Goal: Task Accomplishment & Management: Manage account settings

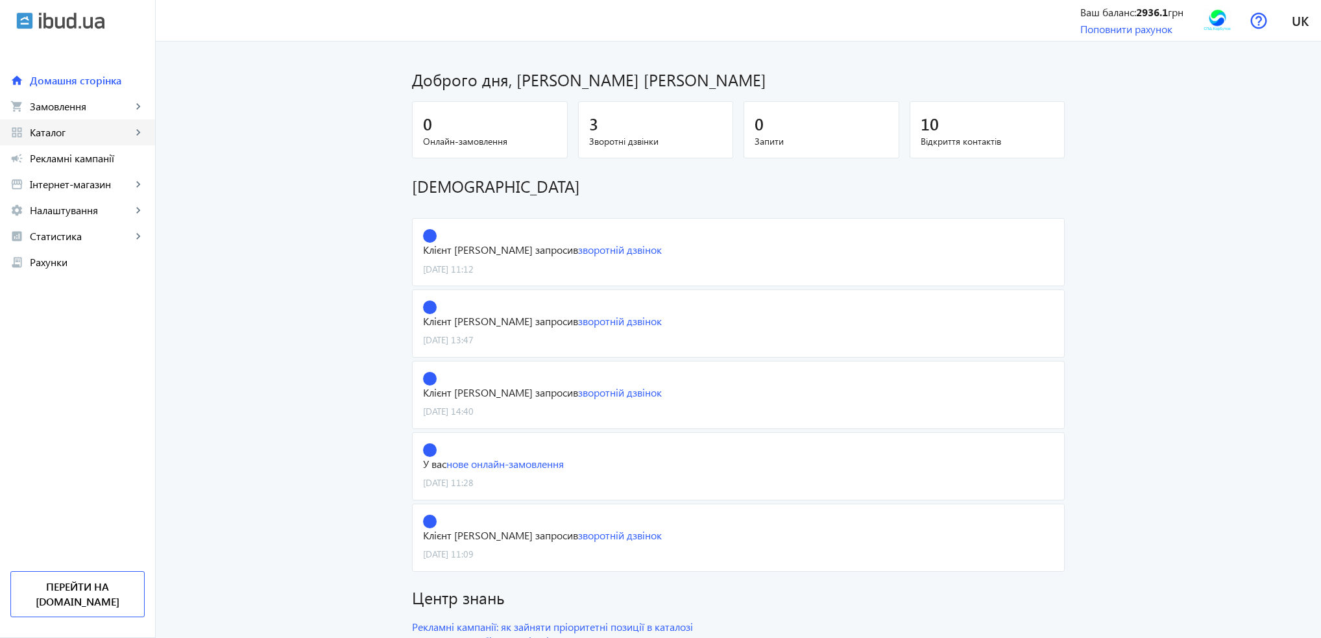
click at [38, 136] on span "Каталог" at bounding box center [81, 132] width 102 height 13
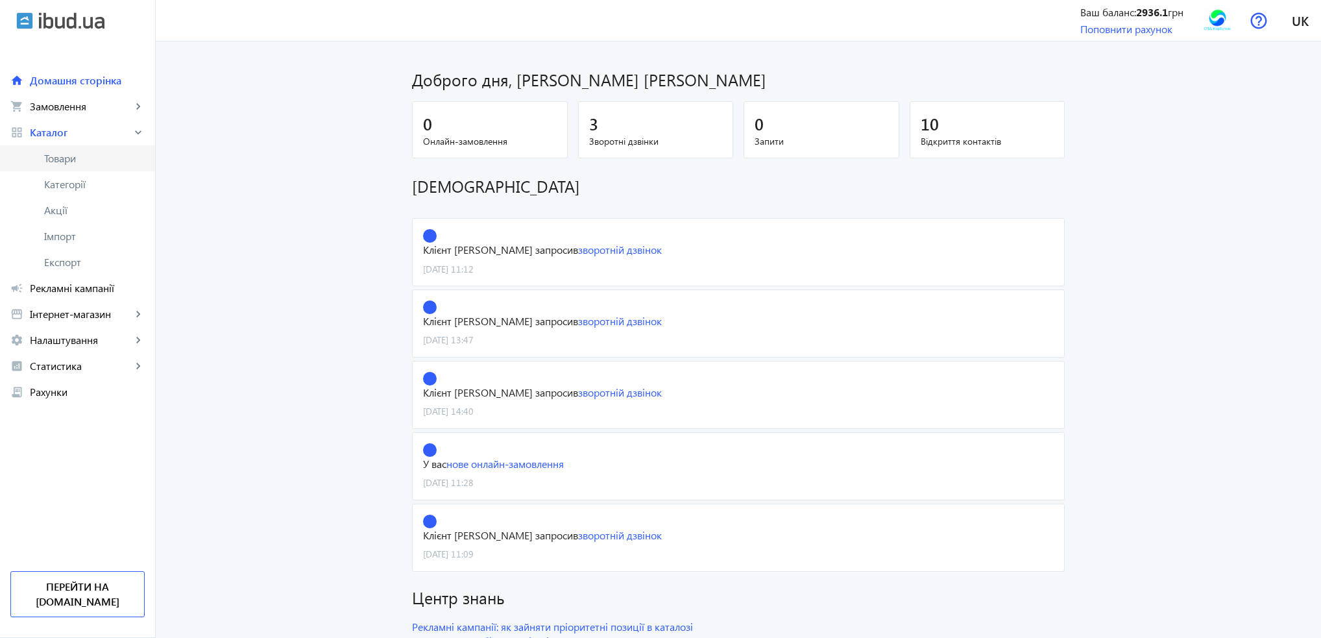
click at [55, 161] on span "Товари" at bounding box center [94, 158] width 101 height 13
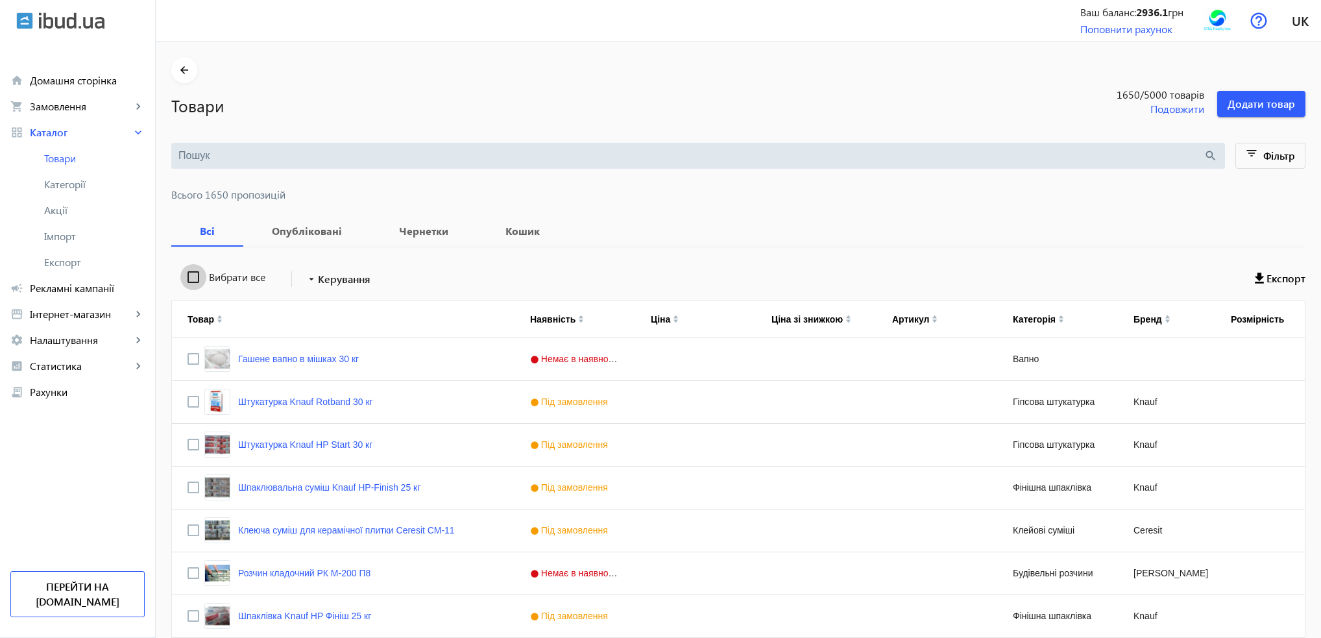
click at [185, 280] on input "Вибрати все" at bounding box center [193, 277] width 26 height 26
checkbox input "true"
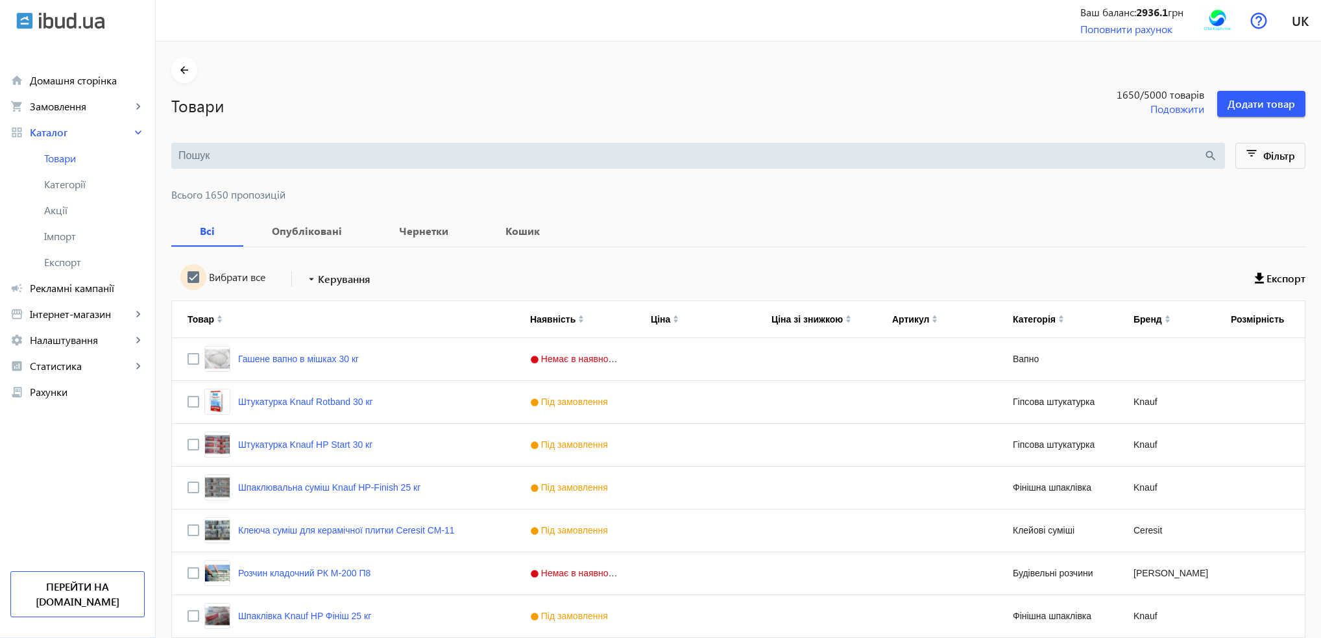
checkbox input "true"
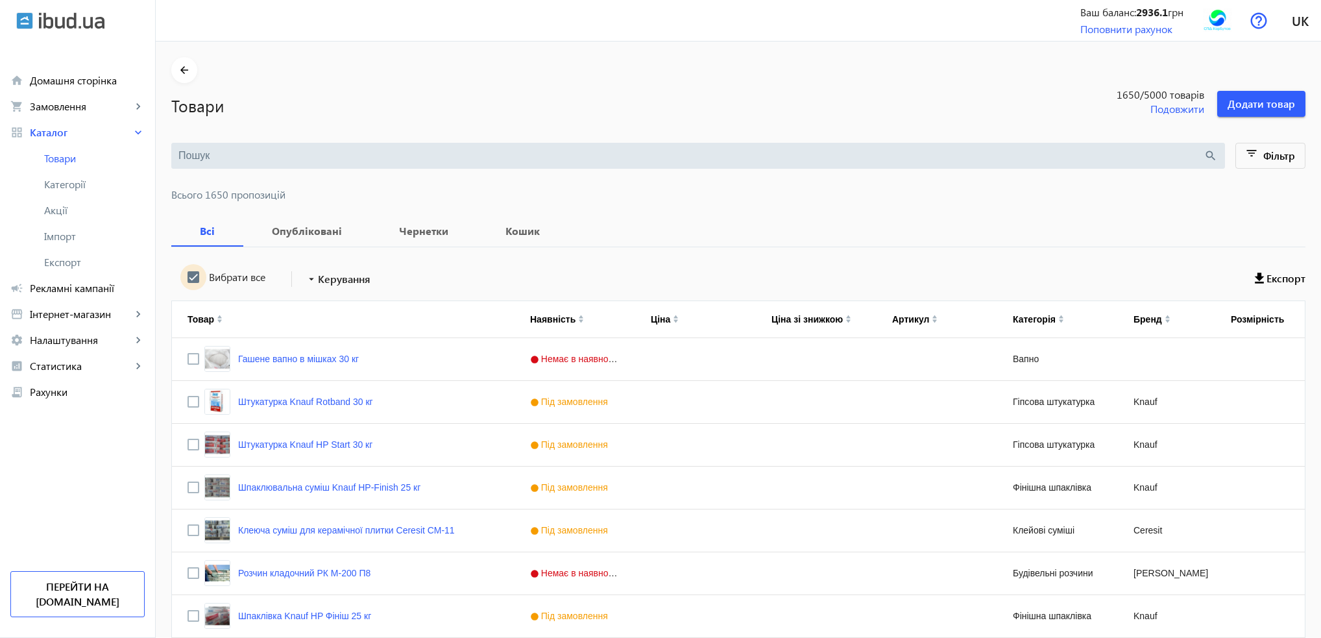
checkbox input "true"
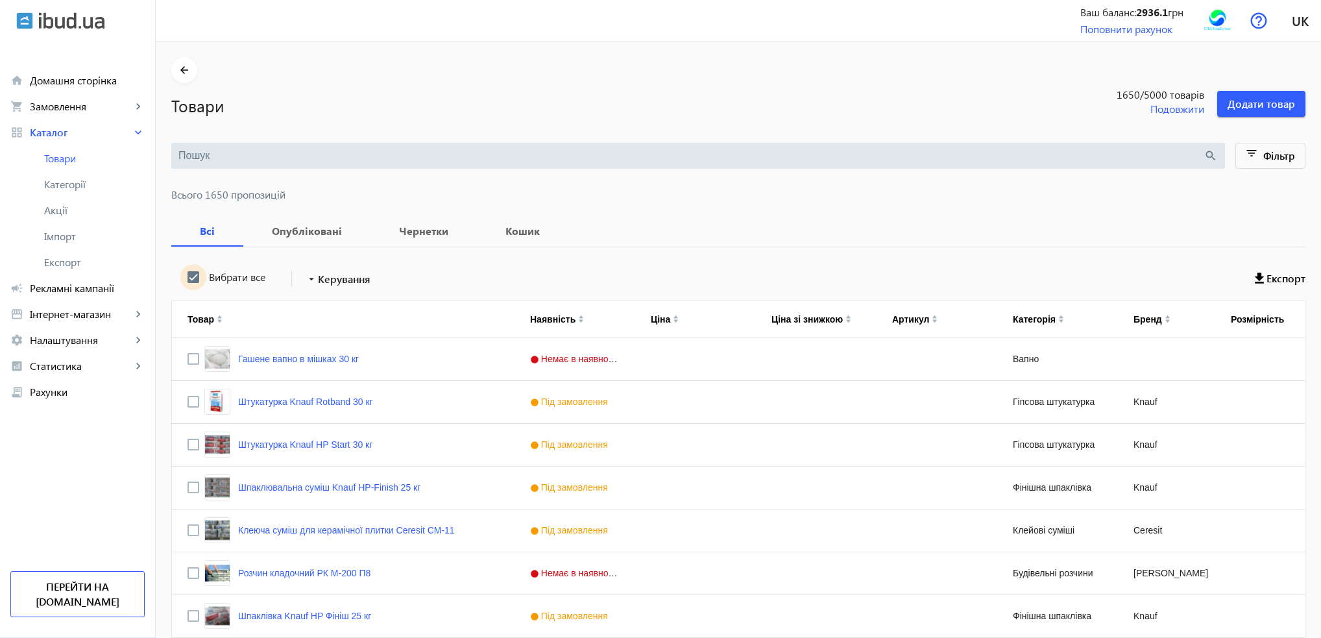
checkbox input "true"
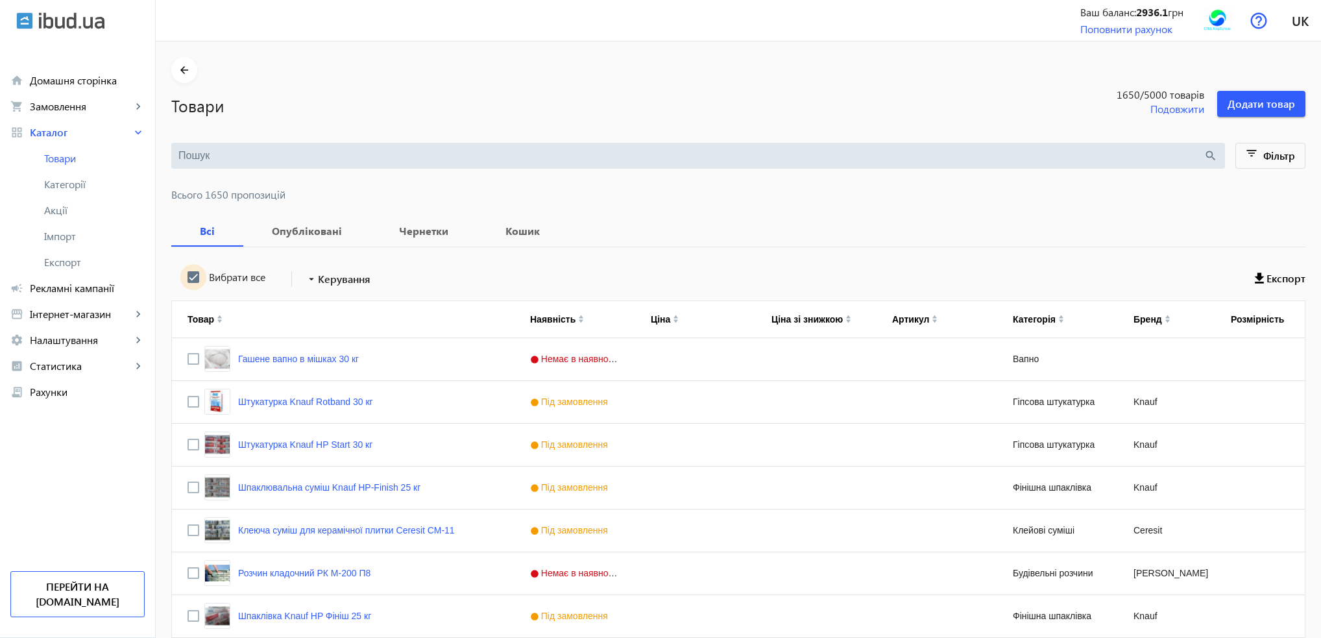
checkbox input "true"
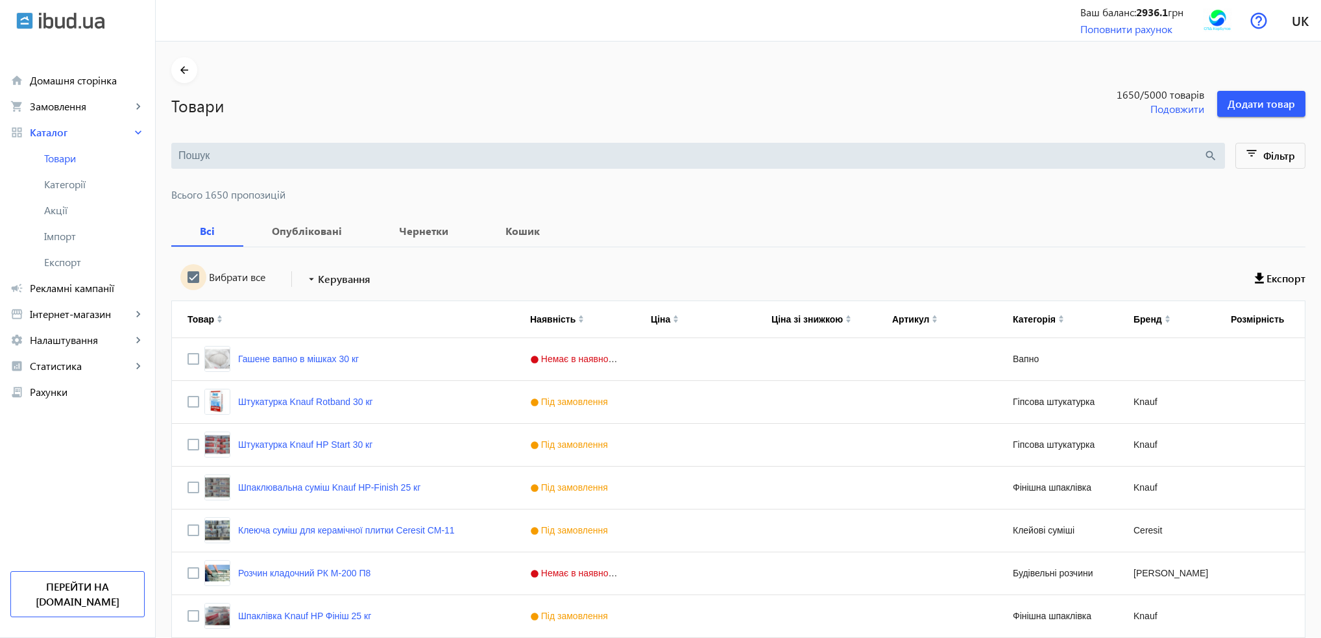
checkbox input "true"
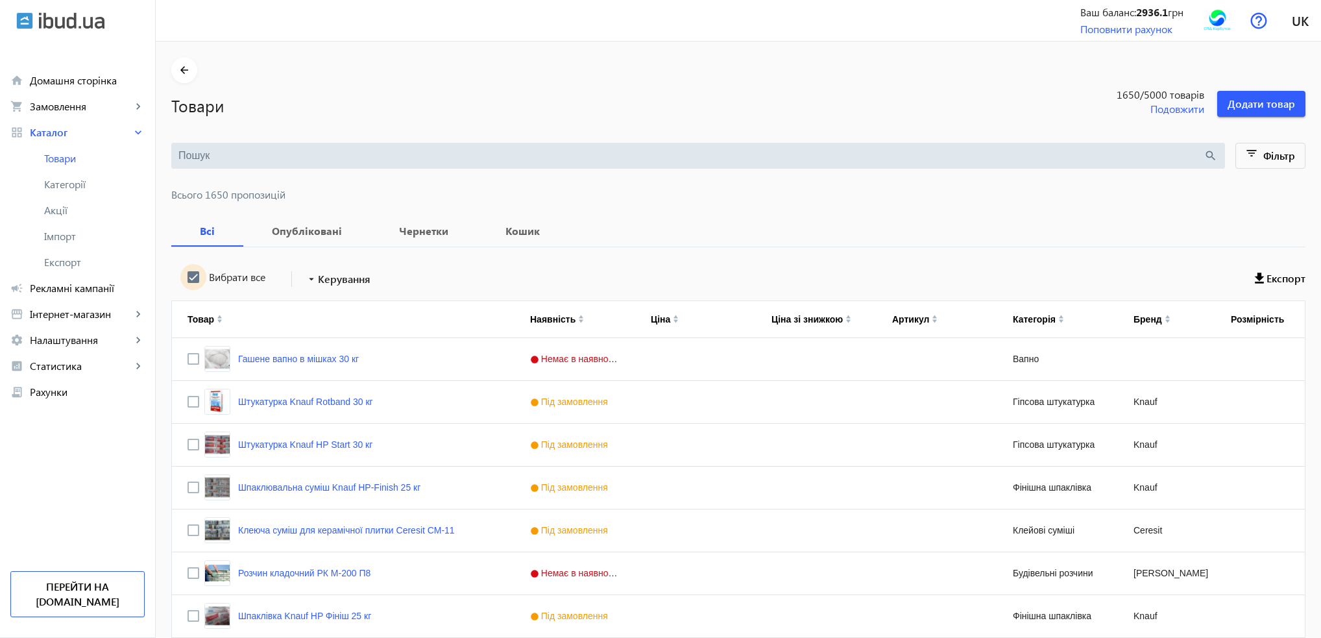
checkbox input "true"
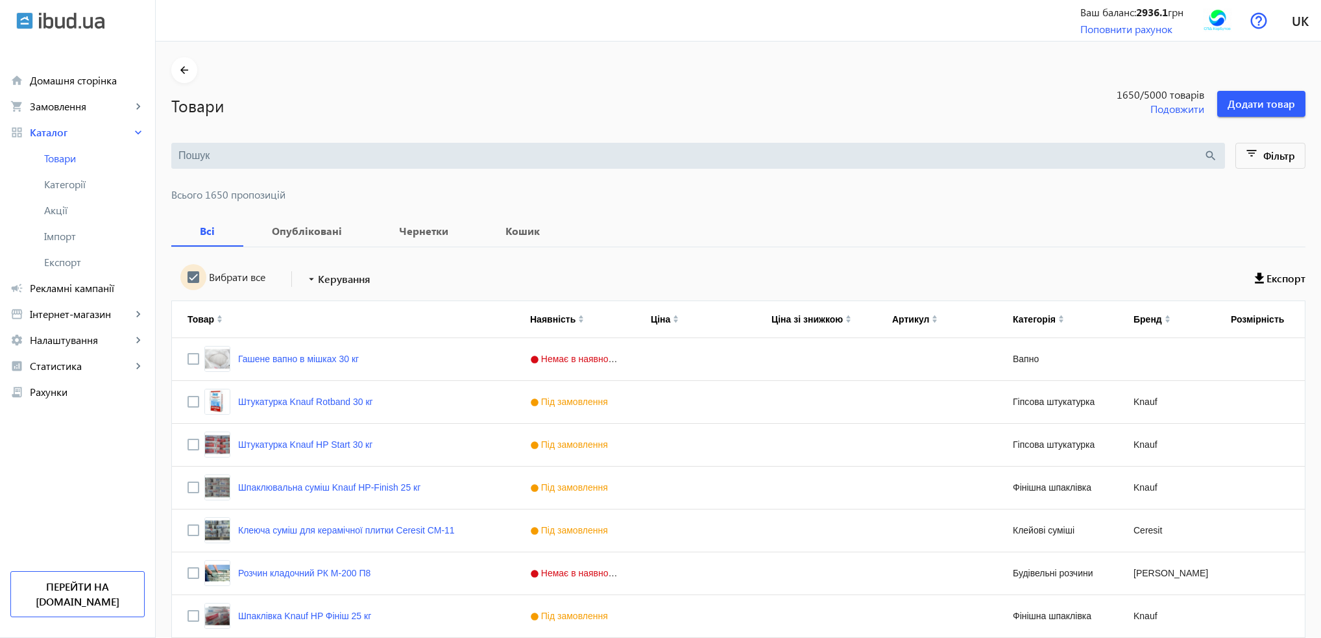
checkbox input "true"
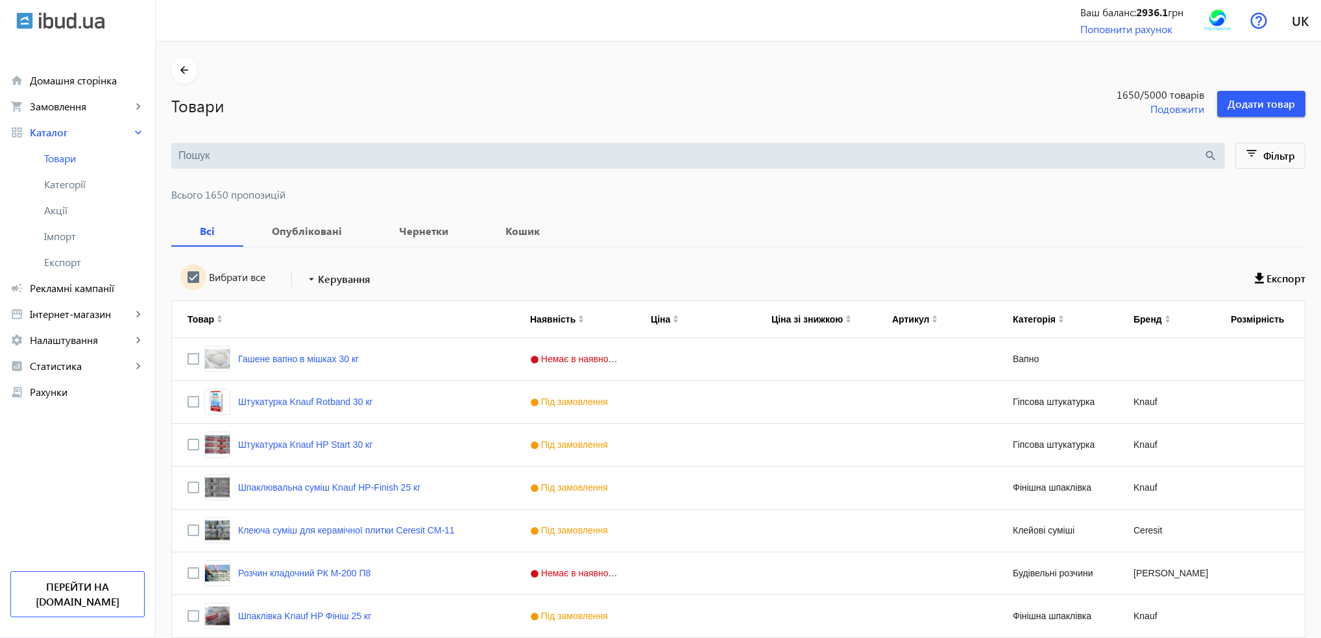
checkbox input "true"
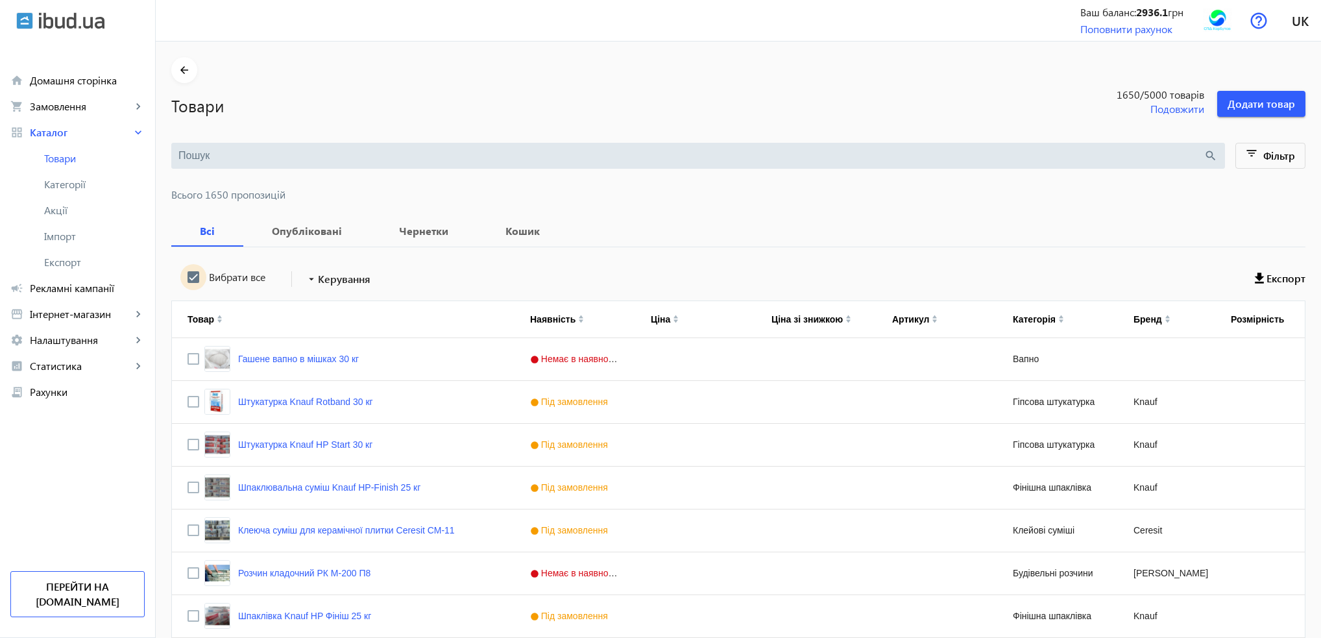
checkbox input "true"
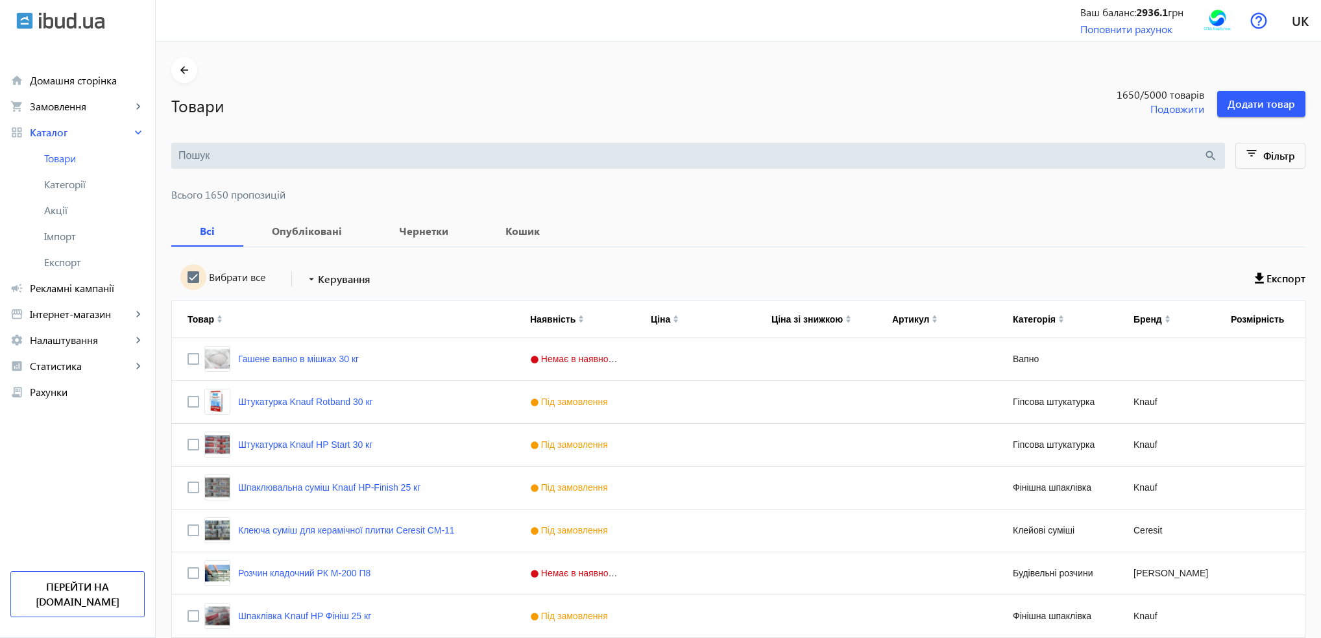
checkbox input "true"
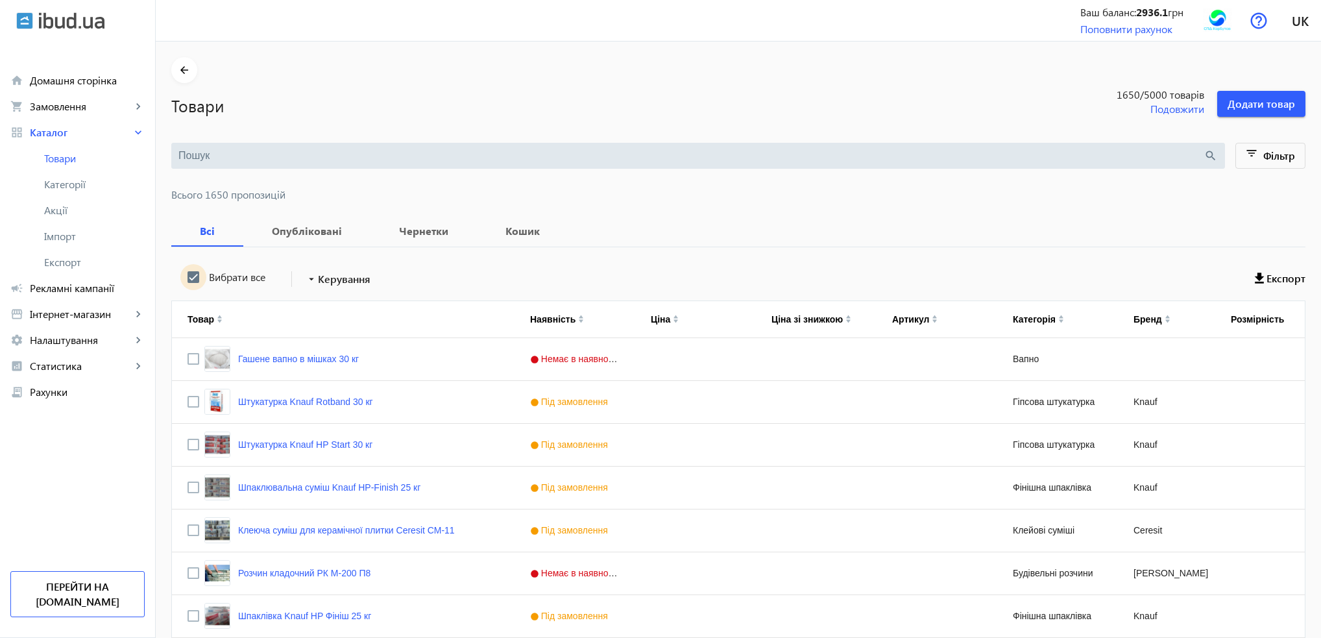
checkbox input "true"
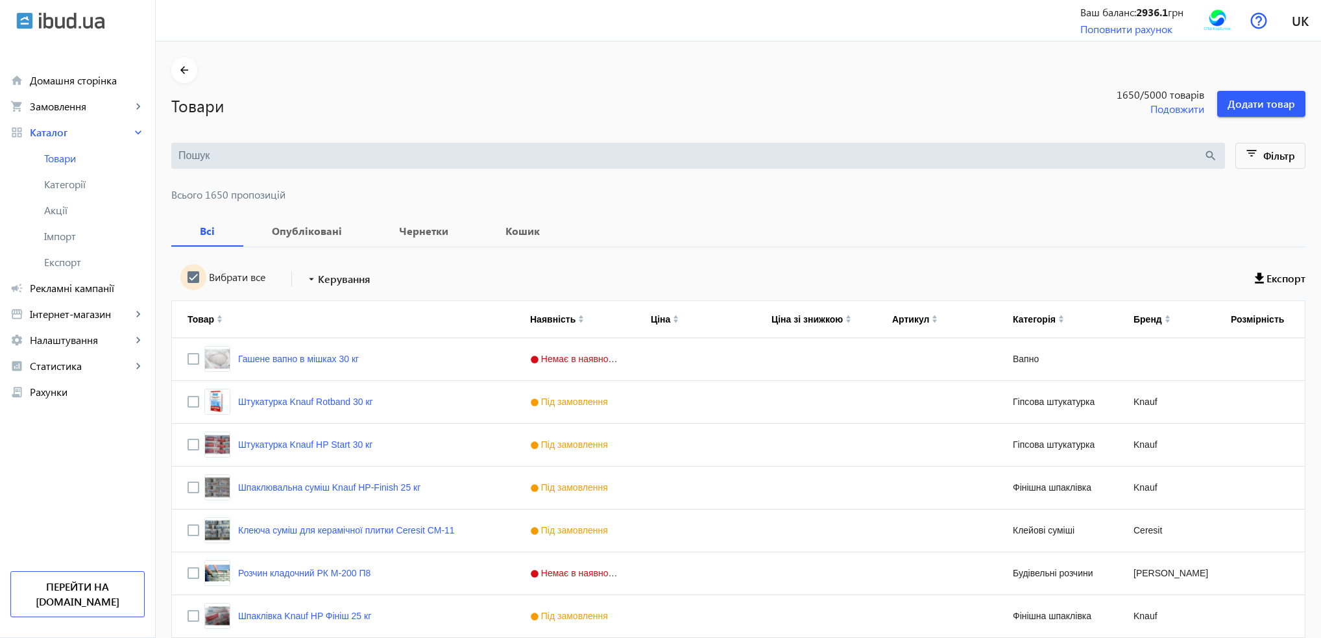
checkbox input "true"
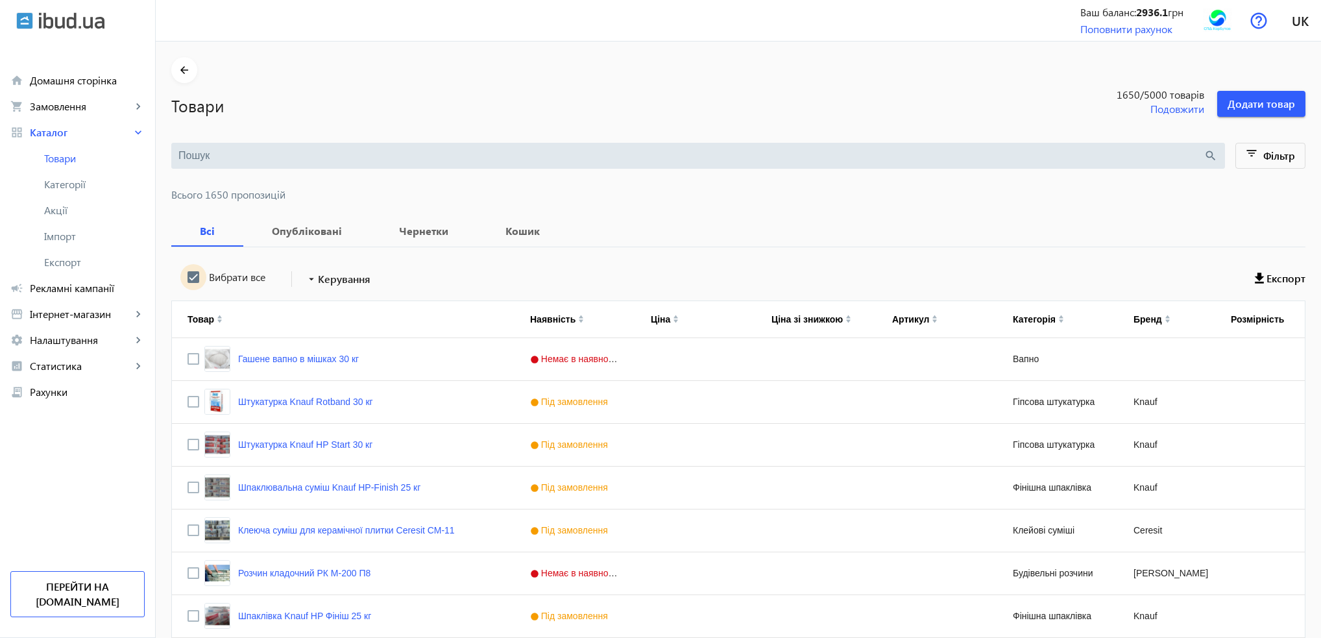
checkbox input "true"
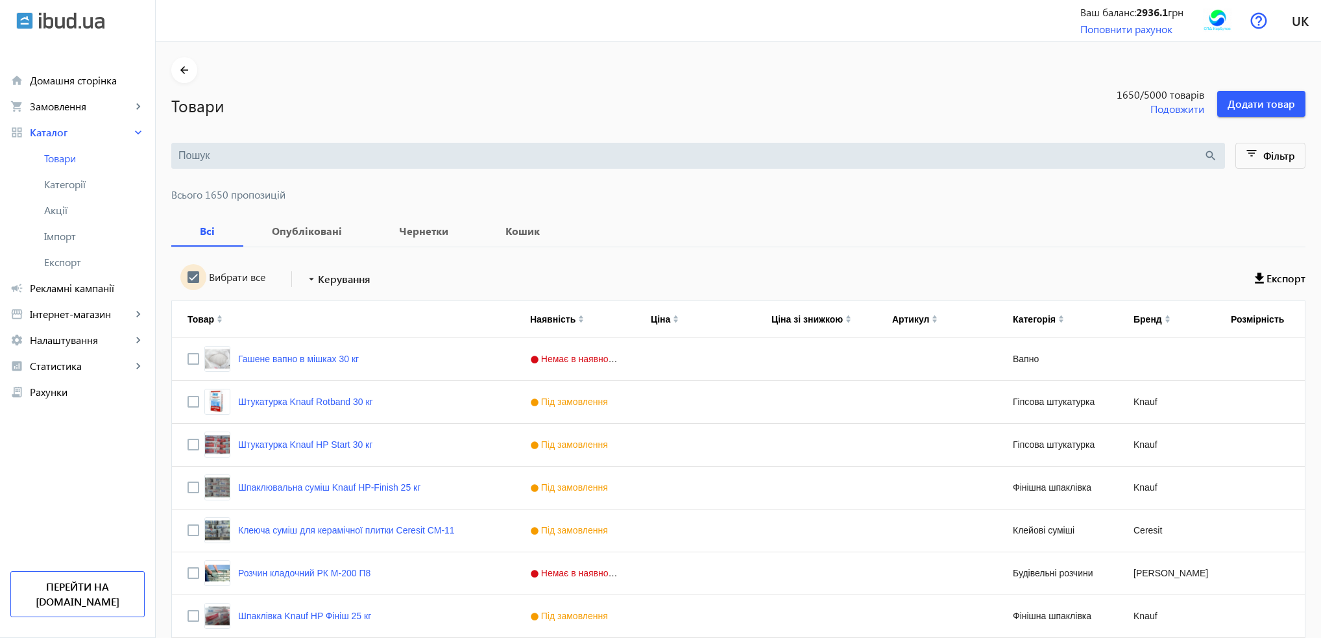
checkbox input "true"
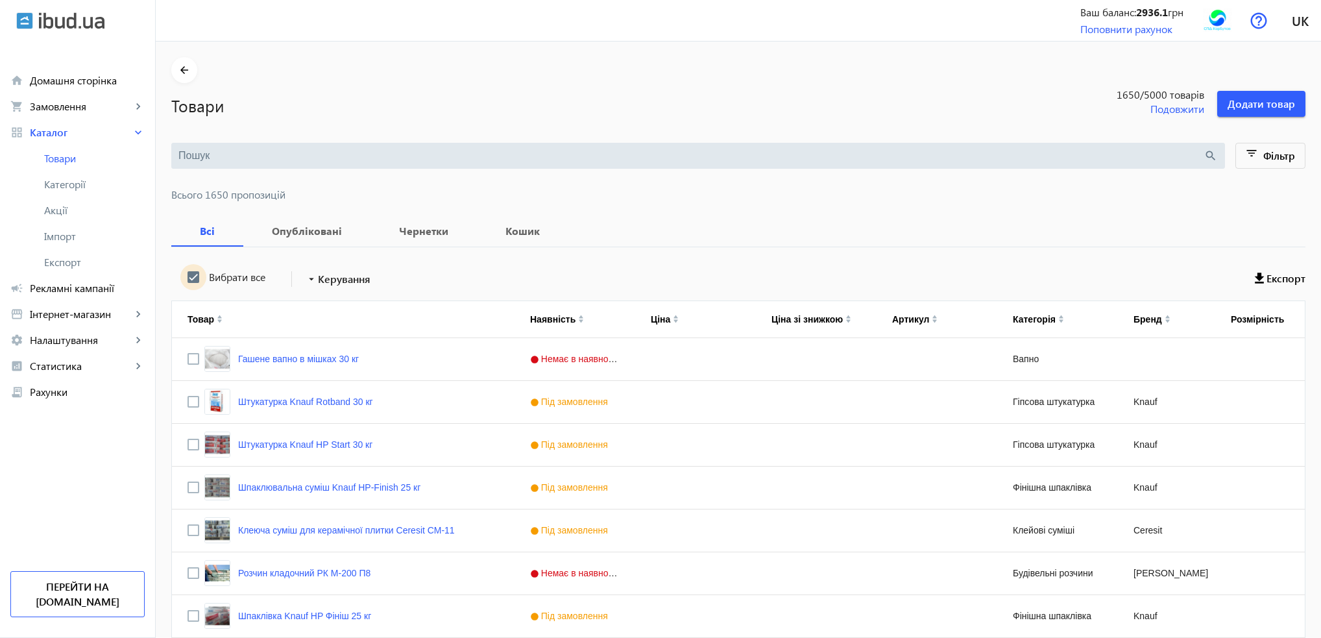
checkbox input "true"
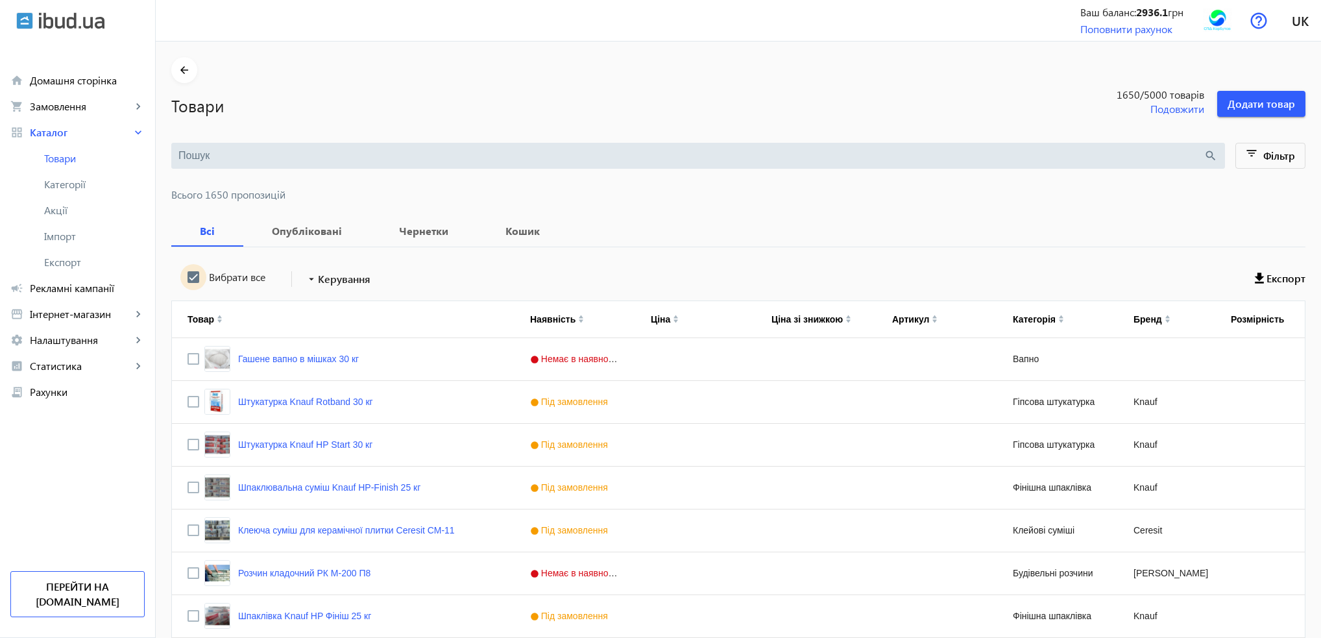
checkbox input "true"
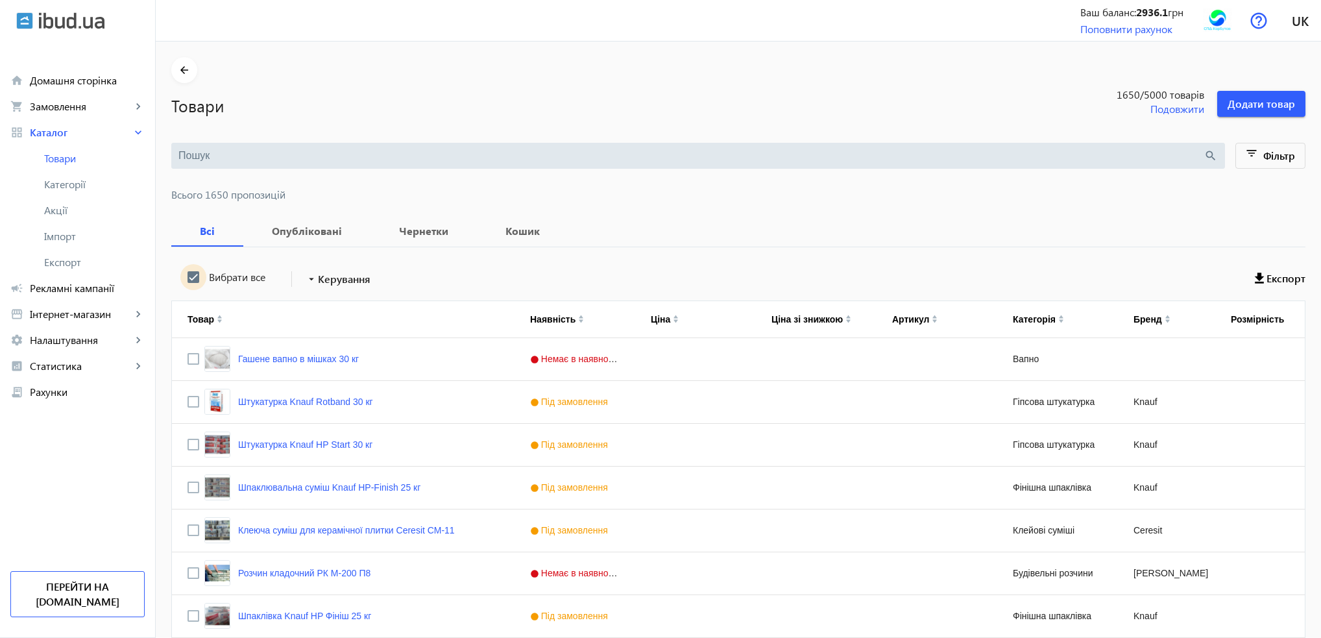
checkbox input "true"
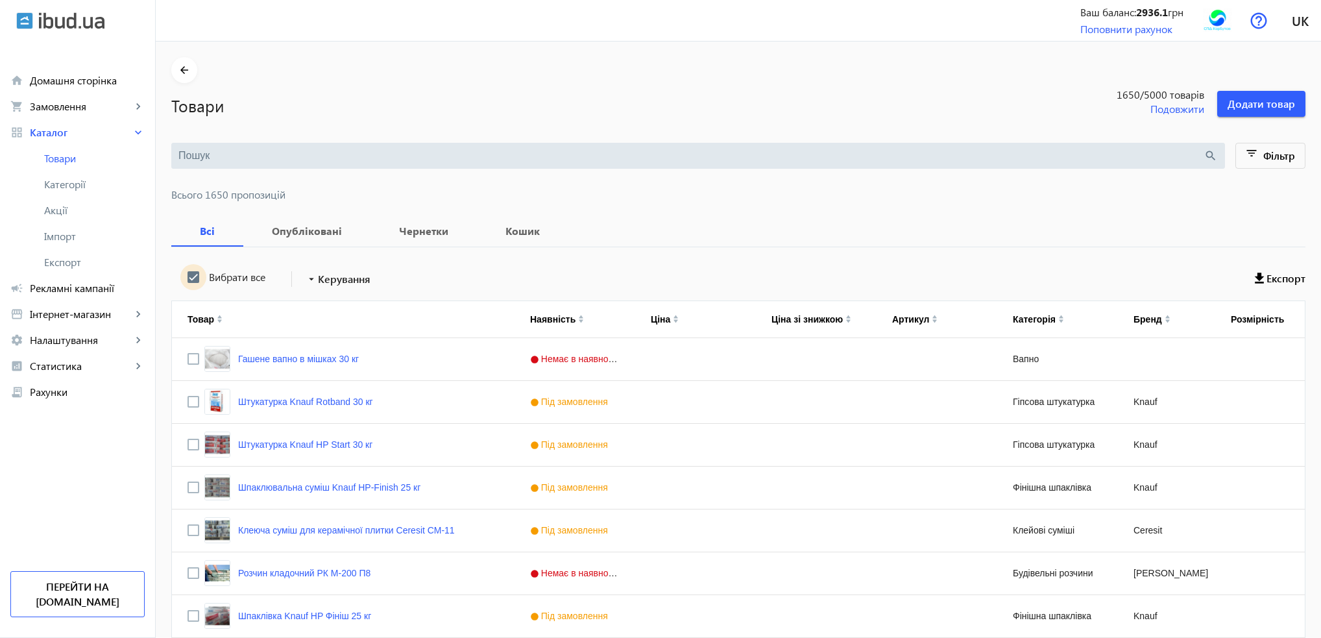
checkbox input "true"
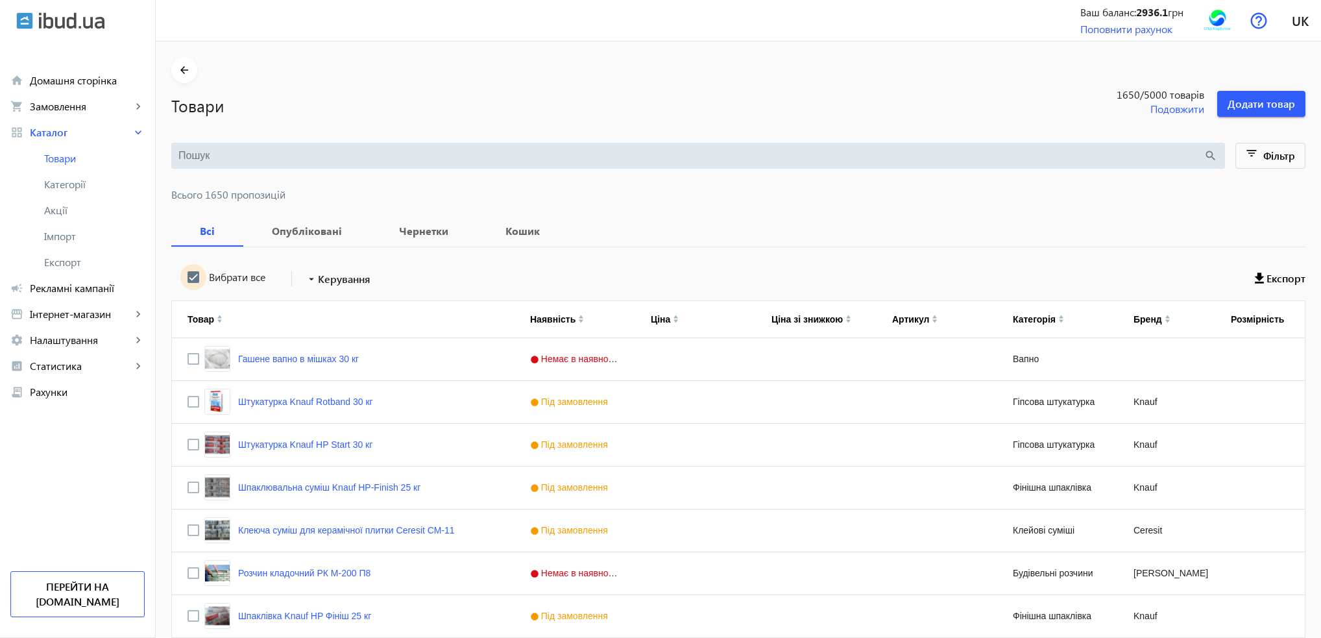
checkbox input "true"
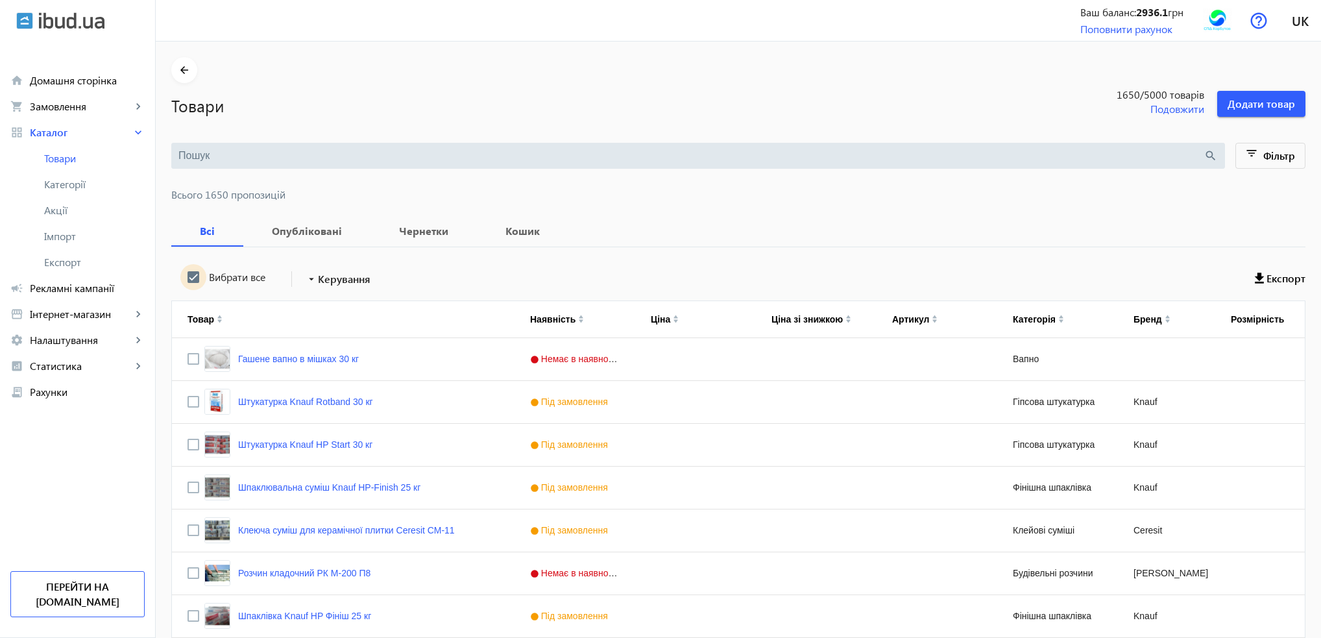
checkbox input "true"
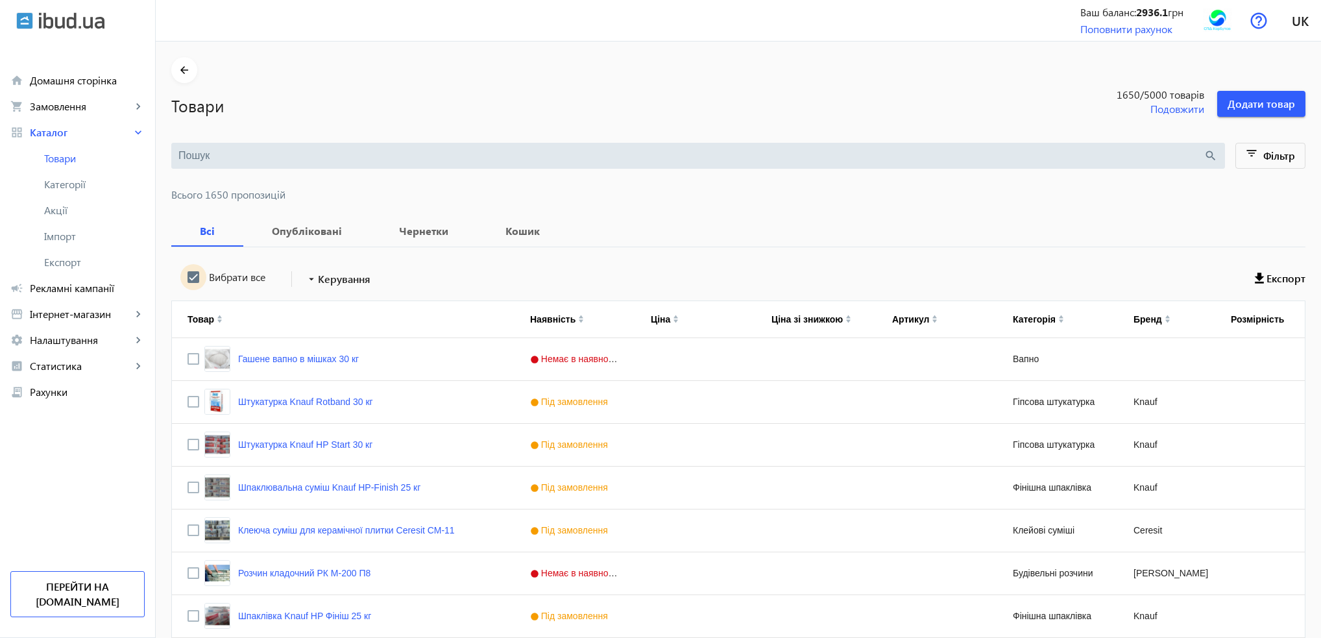
checkbox input "true"
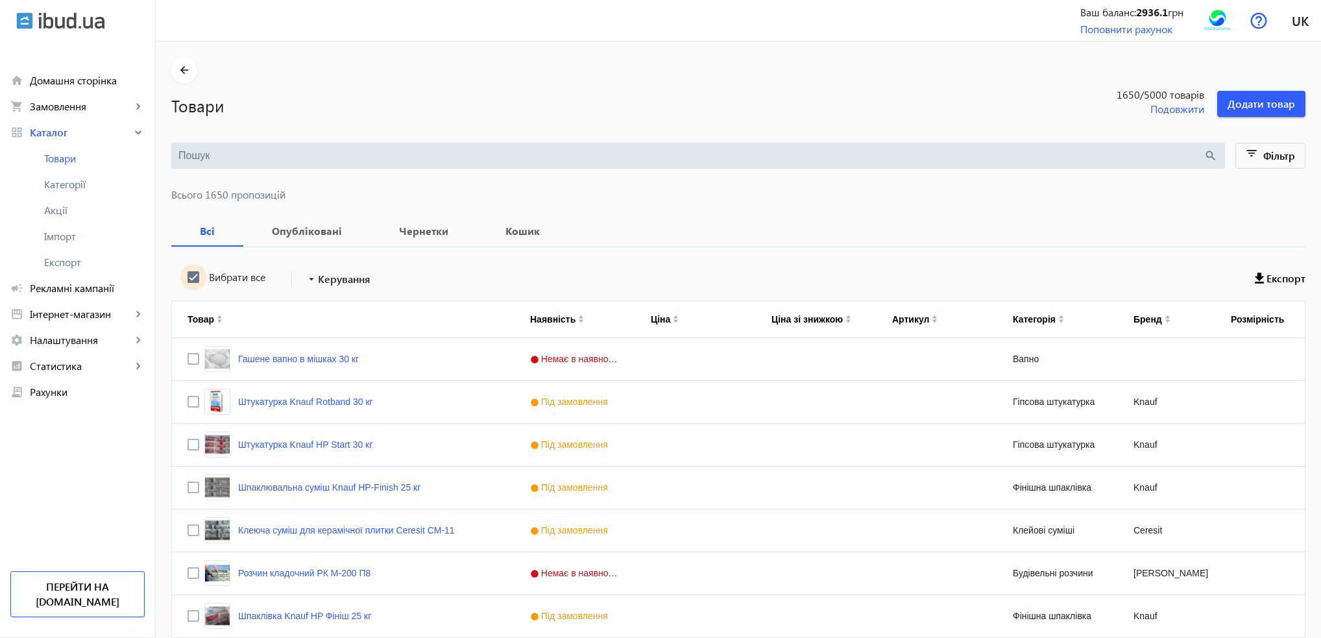
checkbox input "true"
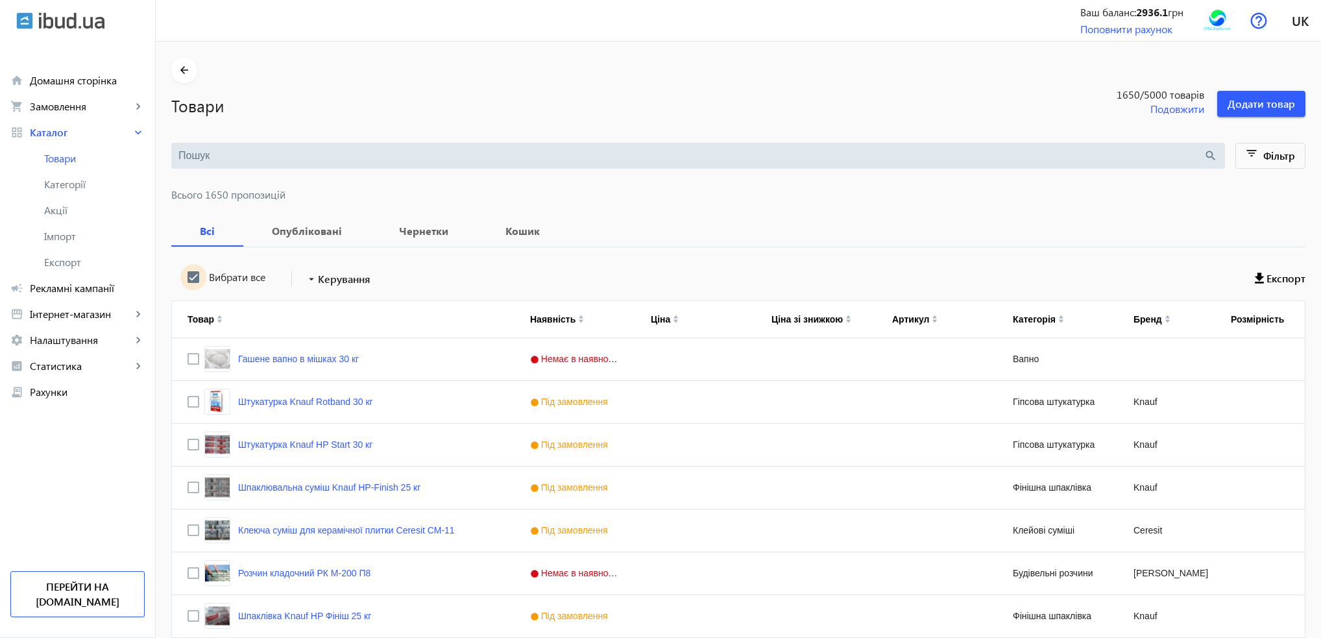
checkbox input "true"
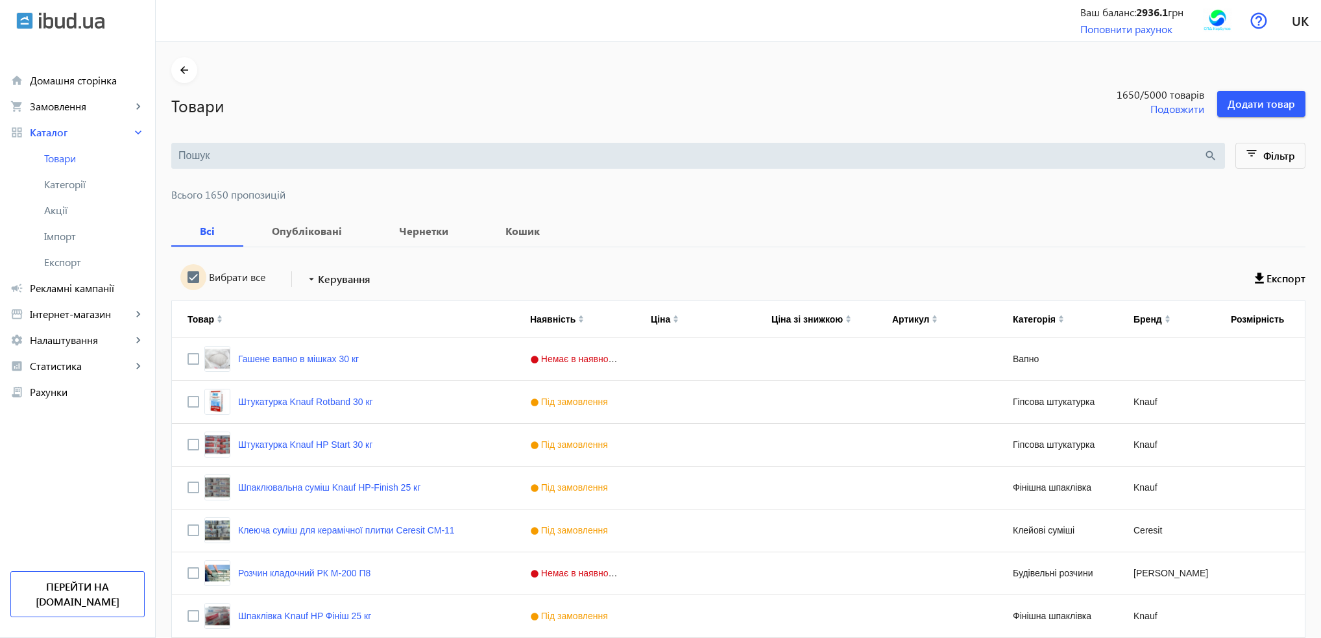
checkbox input "true"
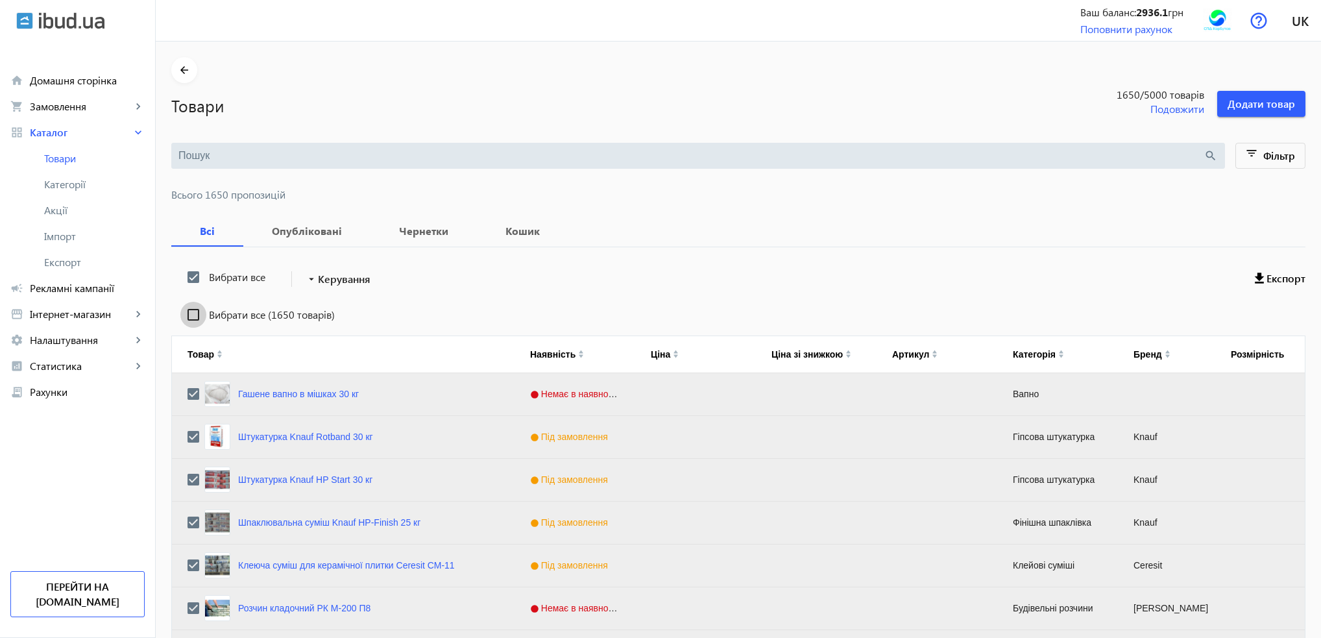
click at [184, 313] on input "Вибрати все (1650 товарів)" at bounding box center [193, 315] width 26 height 26
checkbox input "true"
click at [325, 275] on span "Керування" at bounding box center [344, 279] width 53 height 16
click at [330, 285] on span "Підняти вгору" at bounding box center [382, 287] width 156 height 10
